Goal: Information Seeking & Learning: Find specific fact

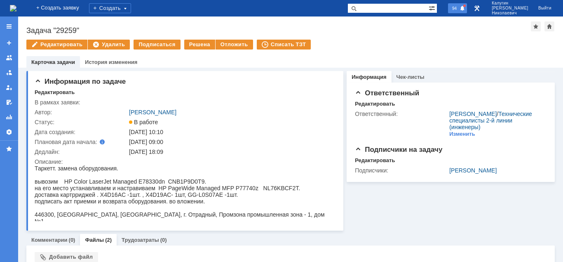
click at [459, 7] on div "94" at bounding box center [457, 8] width 19 height 10
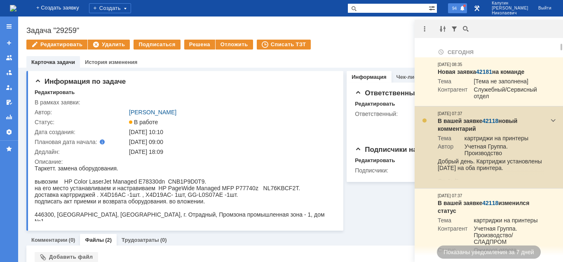
click at [488, 121] on link "42118" at bounding box center [490, 120] width 16 height 7
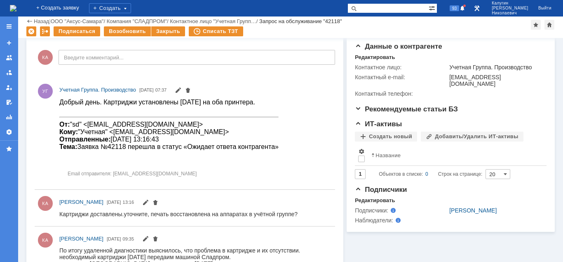
scroll to position [227, 0]
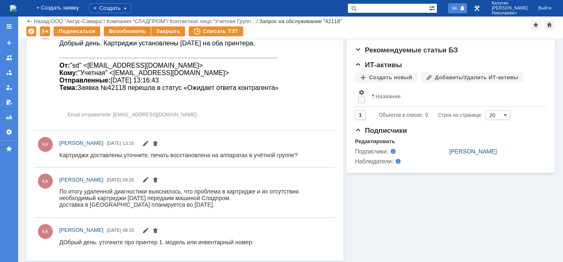
click at [459, 9] on span "94" at bounding box center [454, 8] width 9 height 6
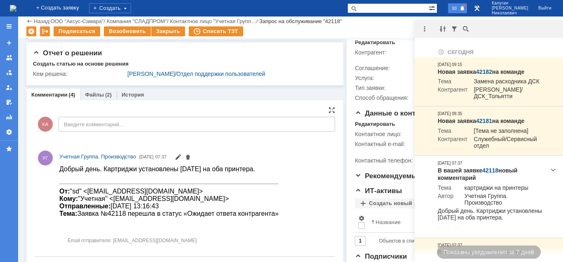
scroll to position [101, 0]
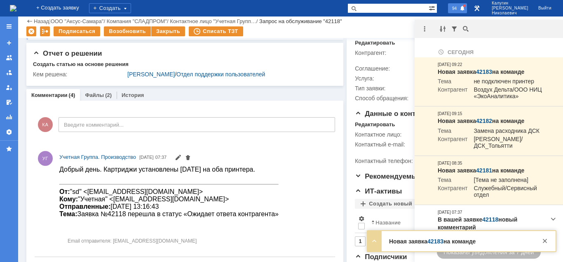
click at [459, 9] on span "94" at bounding box center [454, 8] width 9 height 6
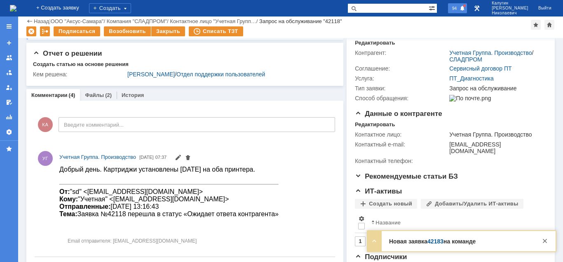
click at [459, 9] on span "94" at bounding box center [454, 8] width 9 height 6
drag, startPoint x: 392, startPoint y: 7, endPoint x: 375, endPoint y: 10, distance: 16.7
click at [386, 7] on input "text" at bounding box center [387, 8] width 81 height 10
paste input "28921"
type input "28921"
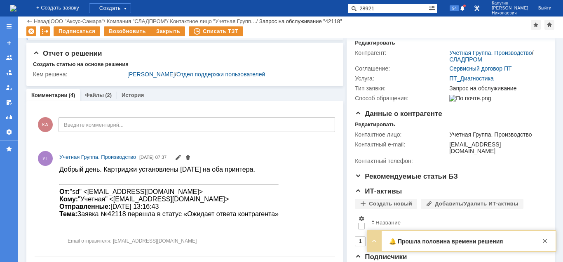
click at [357, 10] on span at bounding box center [352, 8] width 10 height 10
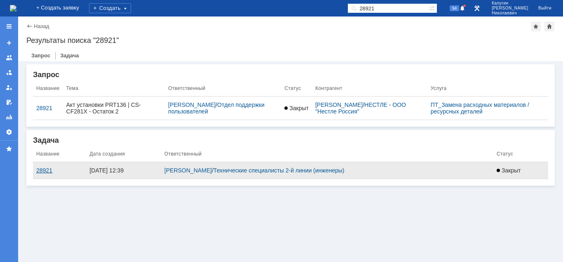
click at [39, 171] on div "28921" at bounding box center [59, 170] width 47 height 7
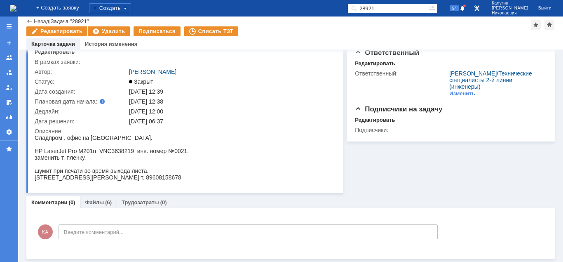
scroll to position [23, 0]
drag, startPoint x: 98, startPoint y: 201, endPoint x: 160, endPoint y: 0, distance: 210.4
click at [98, 201] on link "Файлы" at bounding box center [94, 202] width 19 height 6
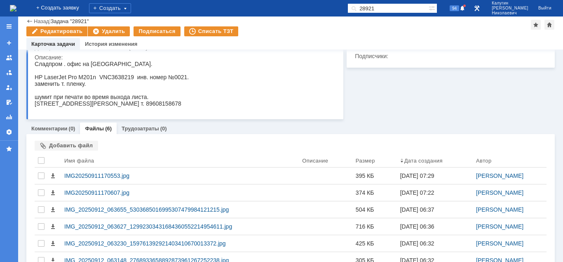
scroll to position [127, 0]
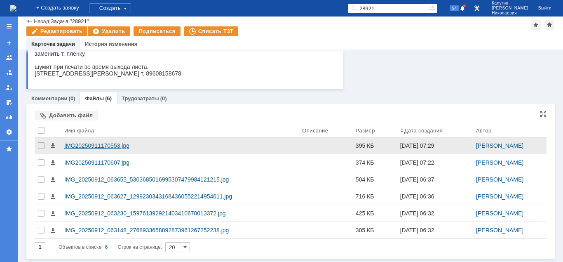
click at [118, 146] on div "IMG20250911170553.jpg" at bounding box center [179, 145] width 231 height 7
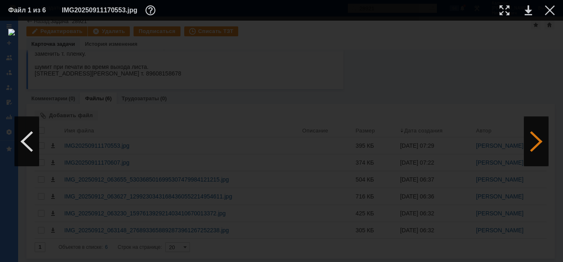
click at [535, 148] on div at bounding box center [536, 141] width 25 height 49
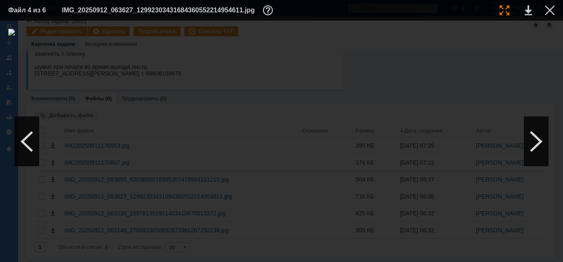
click at [500, 11] on div at bounding box center [504, 10] width 10 height 10
drag, startPoint x: 278, startPoint y: 258, endPoint x: 228, endPoint y: 250, distance: 50.5
click at [195, 261] on div at bounding box center [281, 141] width 563 height 241
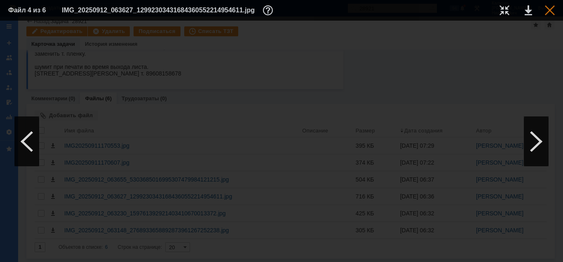
click at [547, 10] on div at bounding box center [550, 10] width 10 height 10
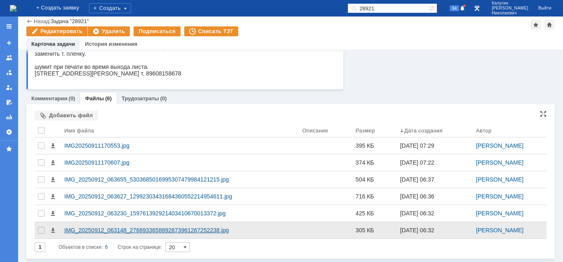
click at [204, 232] on div "IMG_20250912_063148_2768933658892873961267252238.jpg" at bounding box center [179, 230] width 231 height 7
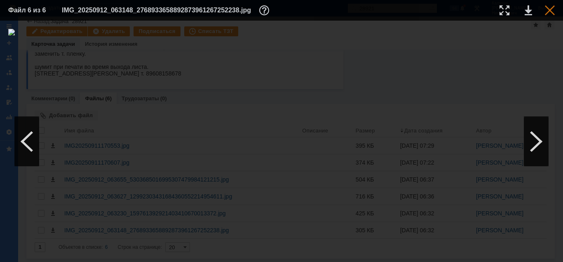
click at [548, 10] on div at bounding box center [550, 10] width 10 height 10
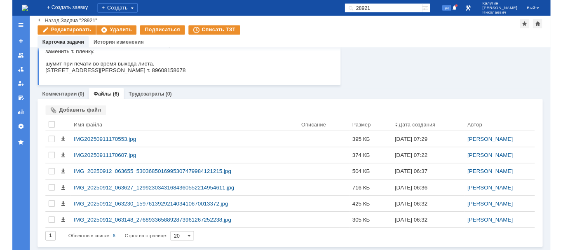
scroll to position [0, 0]
